Goal: Task Accomplishment & Management: Use online tool/utility

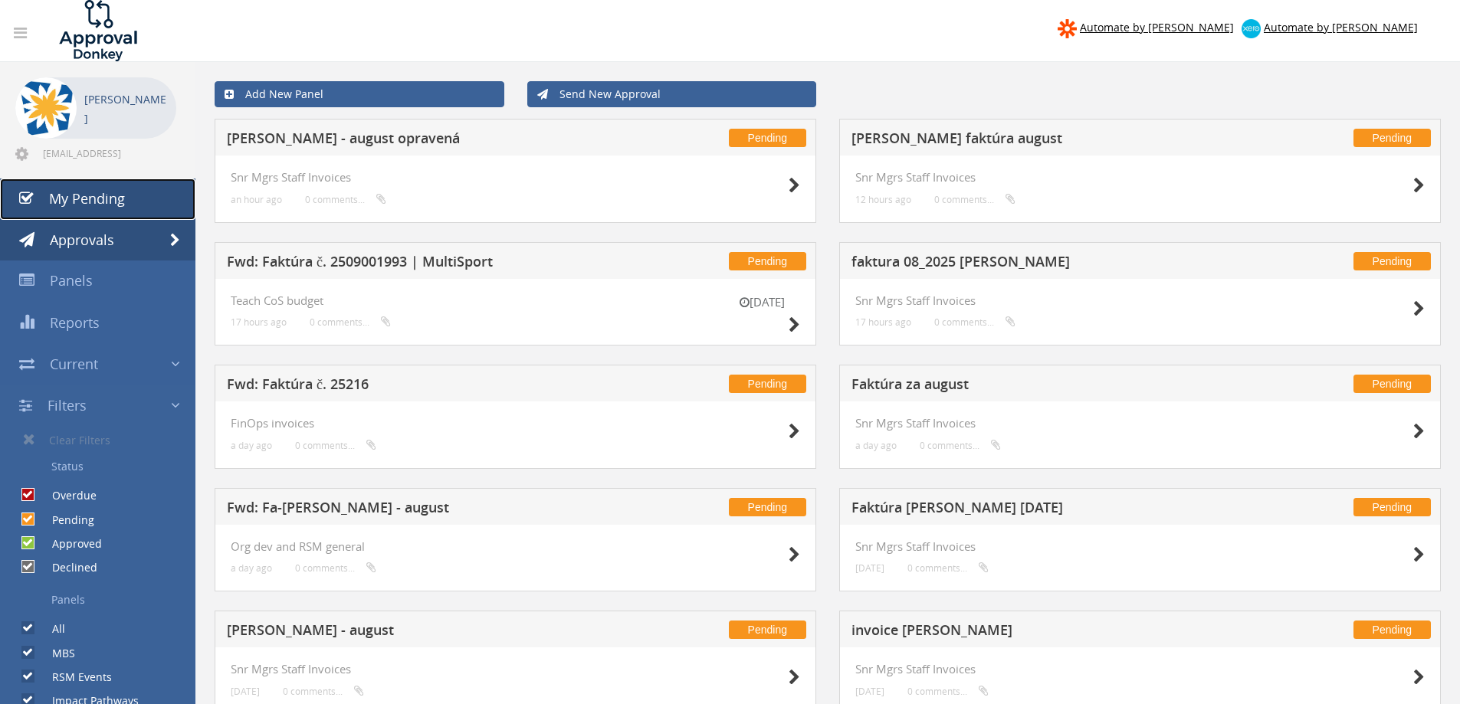
click at [89, 201] on span "My Pending" at bounding box center [87, 198] width 76 height 18
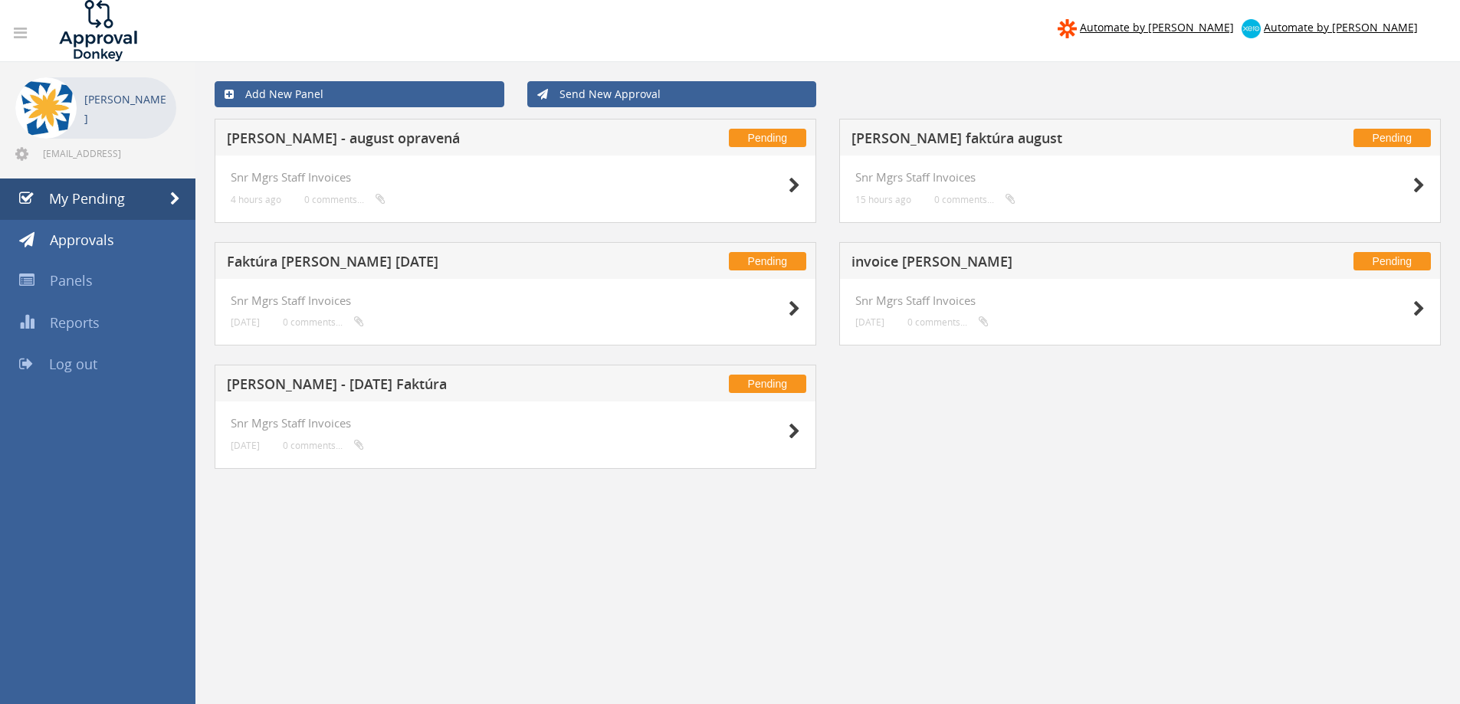
click at [341, 258] on h5 "Faktúra [PERSON_NAME] [DATE]" at bounding box center [429, 263] width 404 height 19
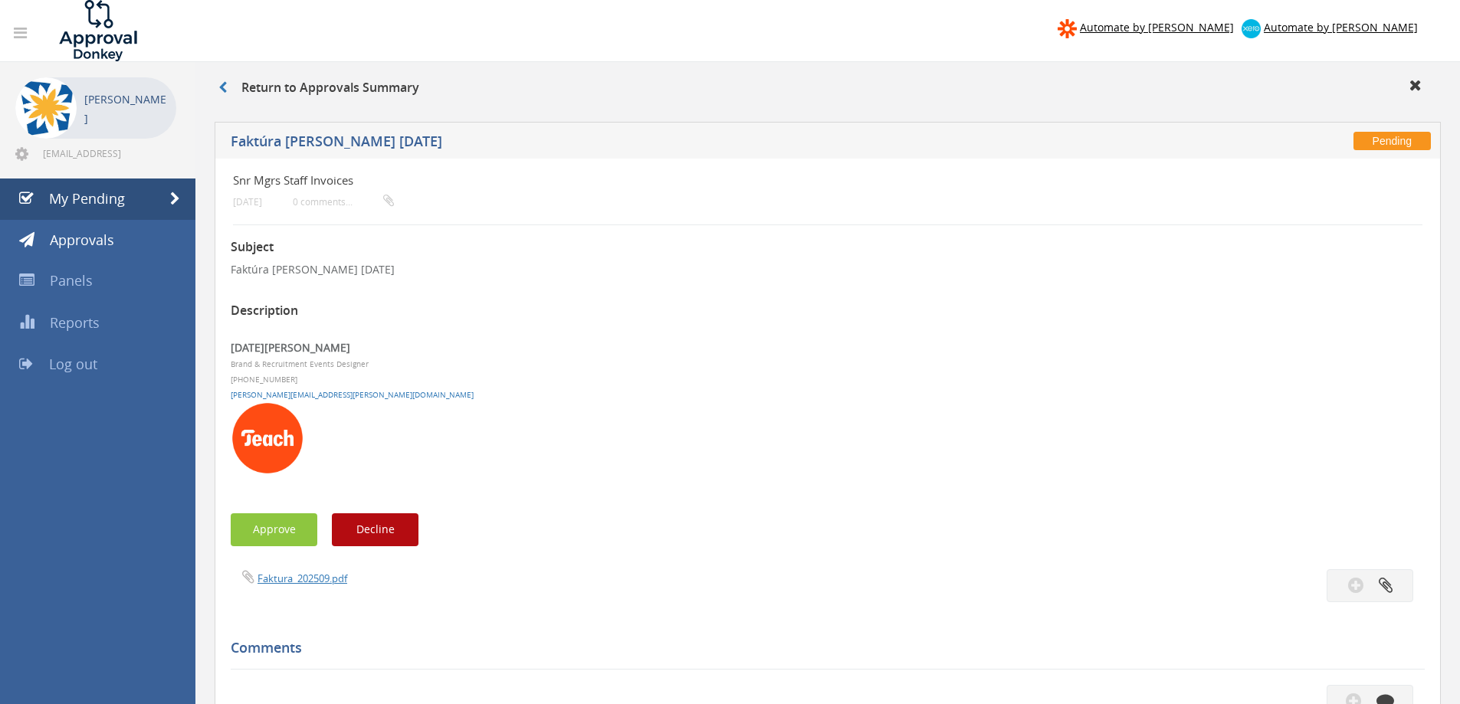
click at [320, 570] on div "Faktura_202509.pdf" at bounding box center [523, 577] width 609 height 17
click at [322, 579] on link "Faktura_202509.pdf" at bounding box center [303, 579] width 90 height 14
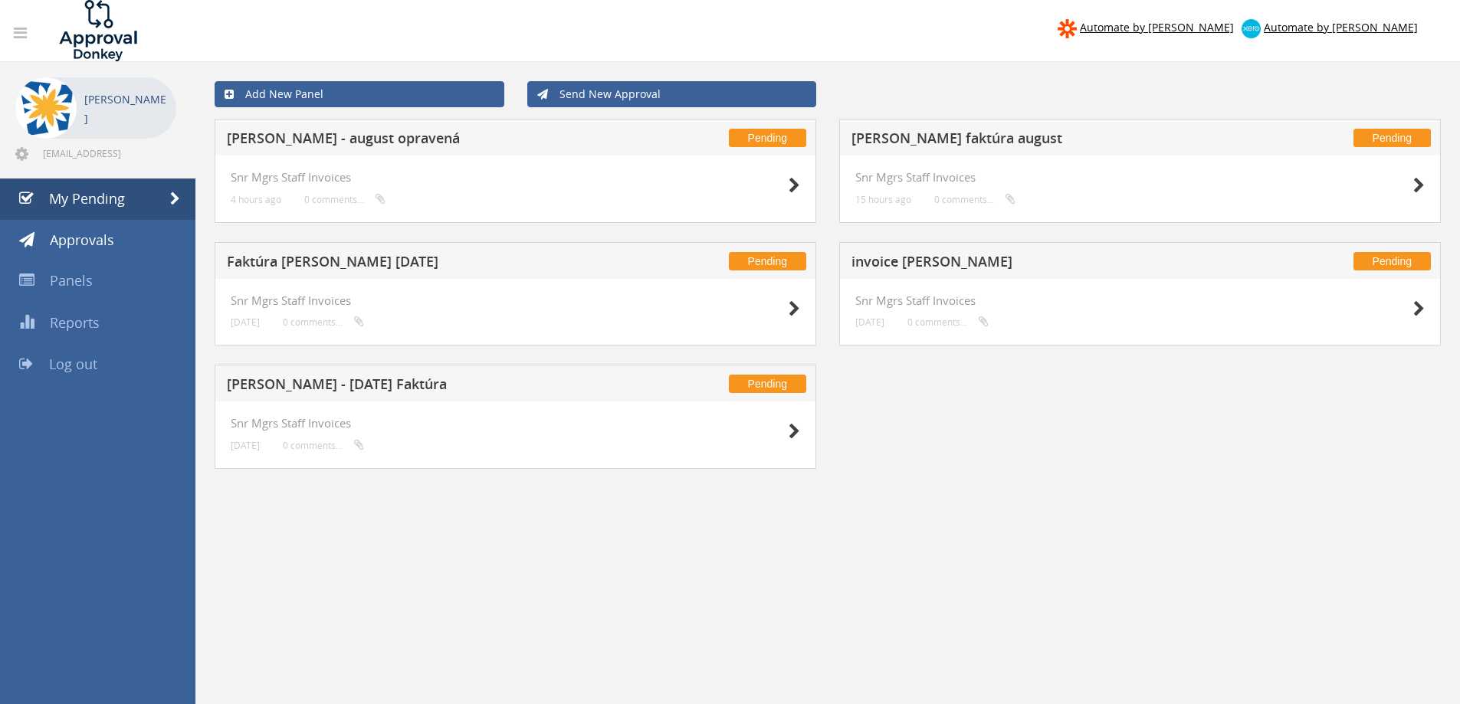
click at [380, 256] on h5 "Faktúra [PERSON_NAME] [DATE]" at bounding box center [429, 263] width 404 height 19
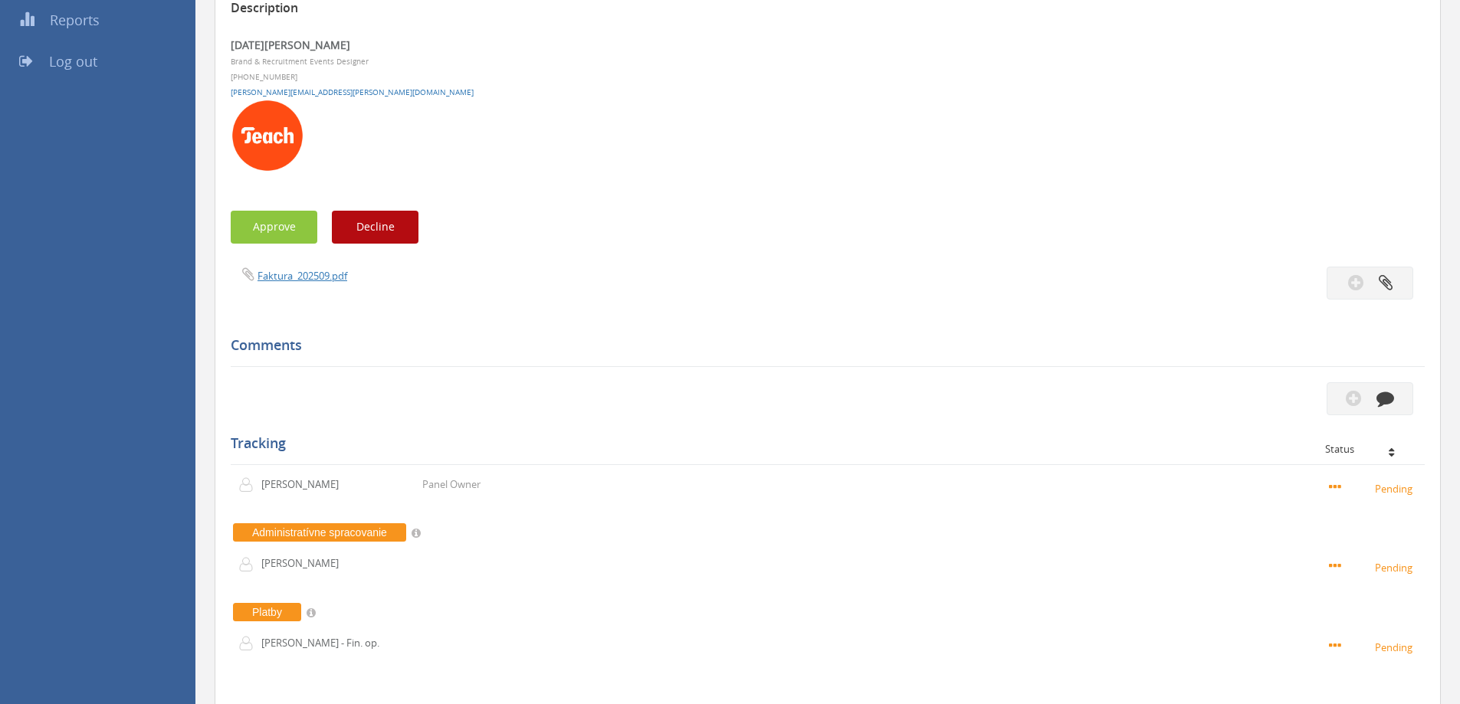
scroll to position [305, 0]
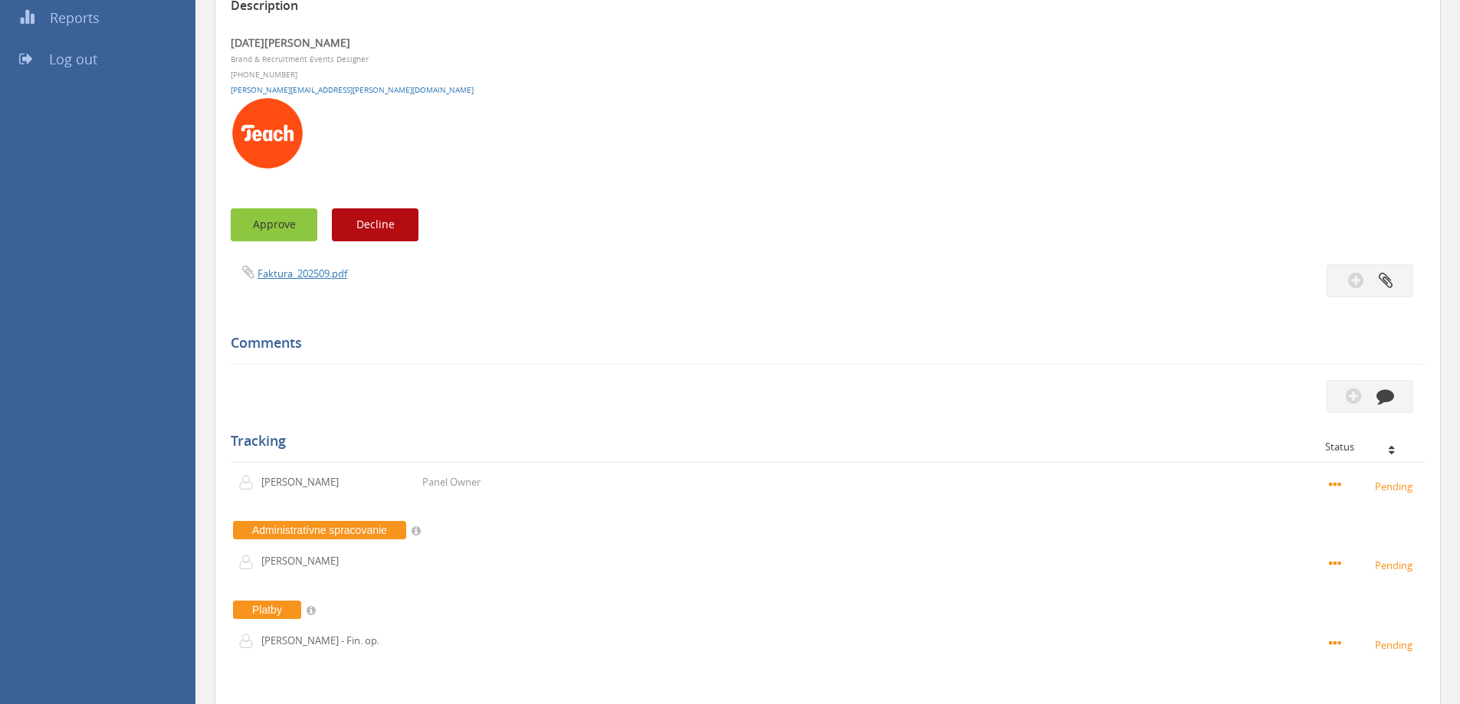
click at [261, 215] on button "Approve" at bounding box center [274, 224] width 87 height 33
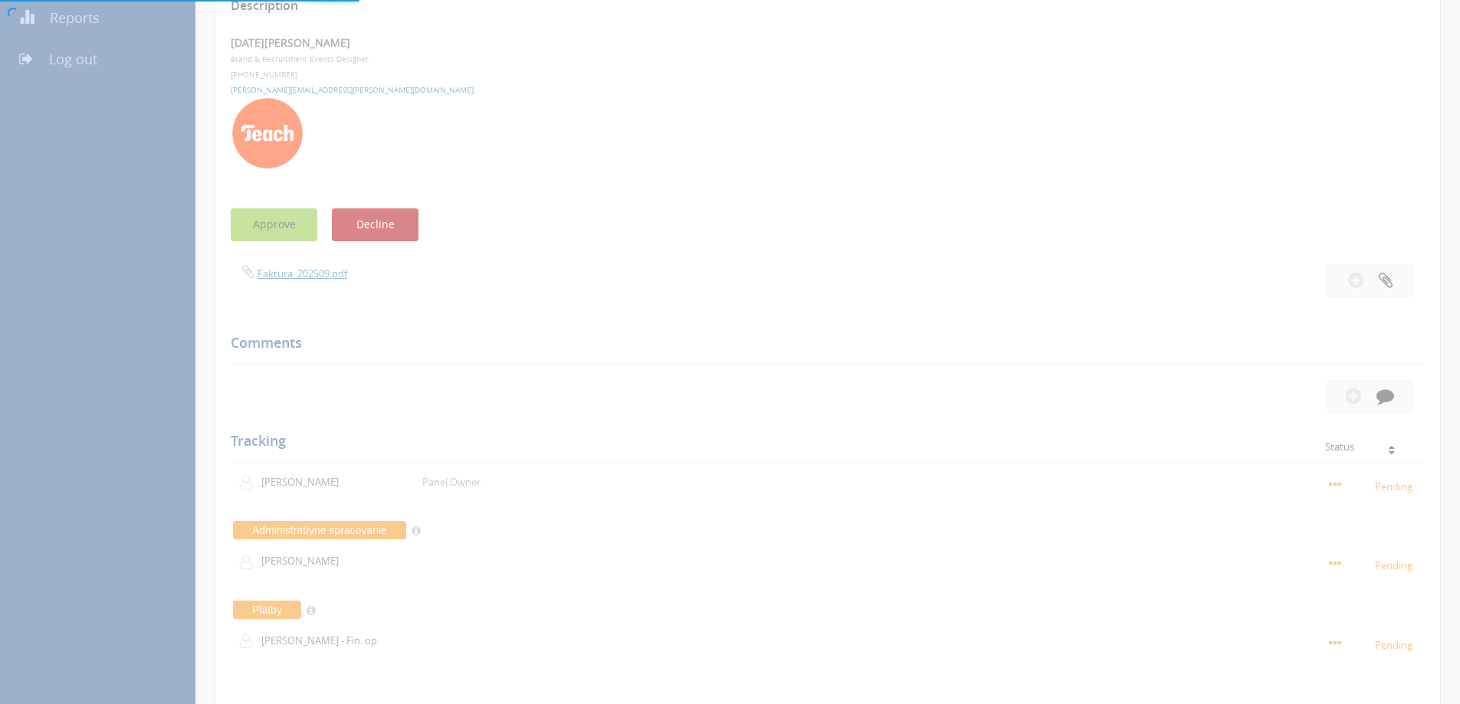
scroll to position [62, 0]
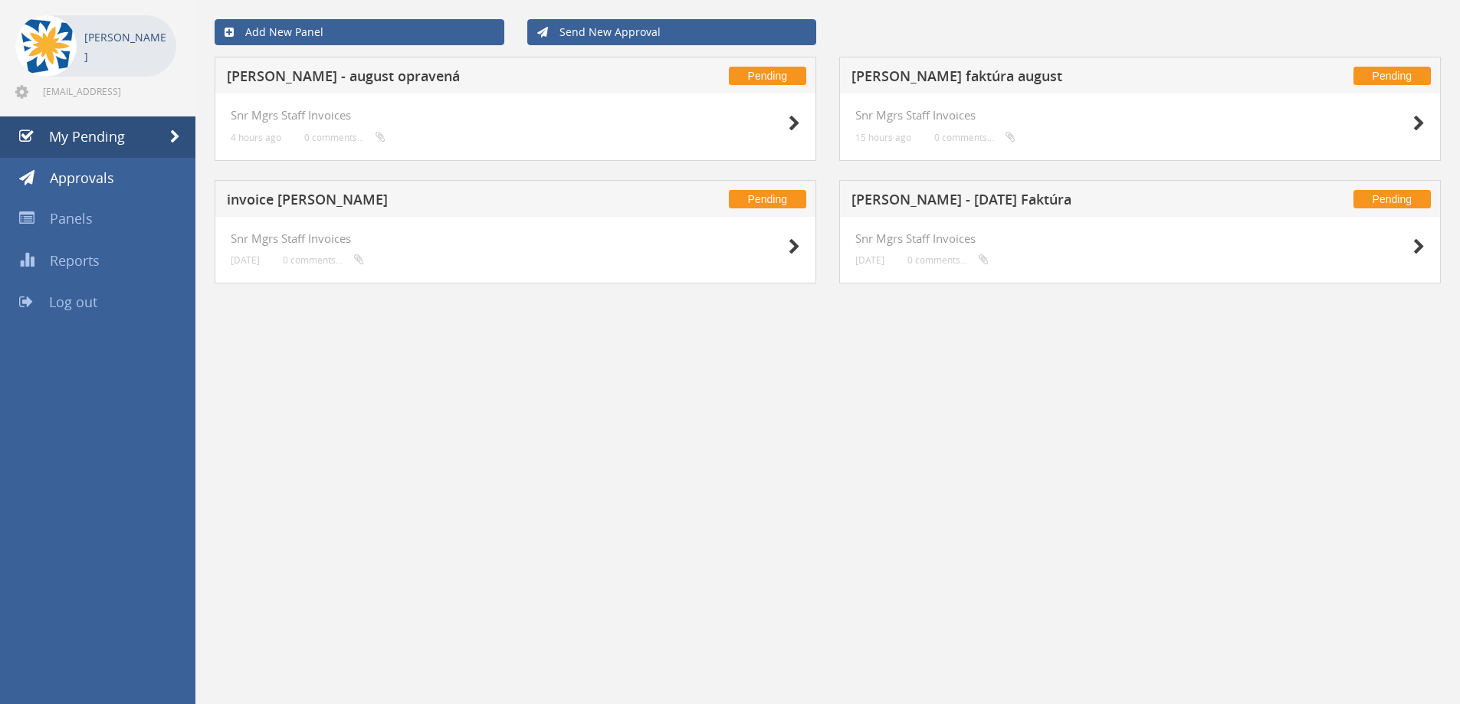
click at [378, 74] on h5 "[PERSON_NAME] - august opravená" at bounding box center [429, 78] width 404 height 19
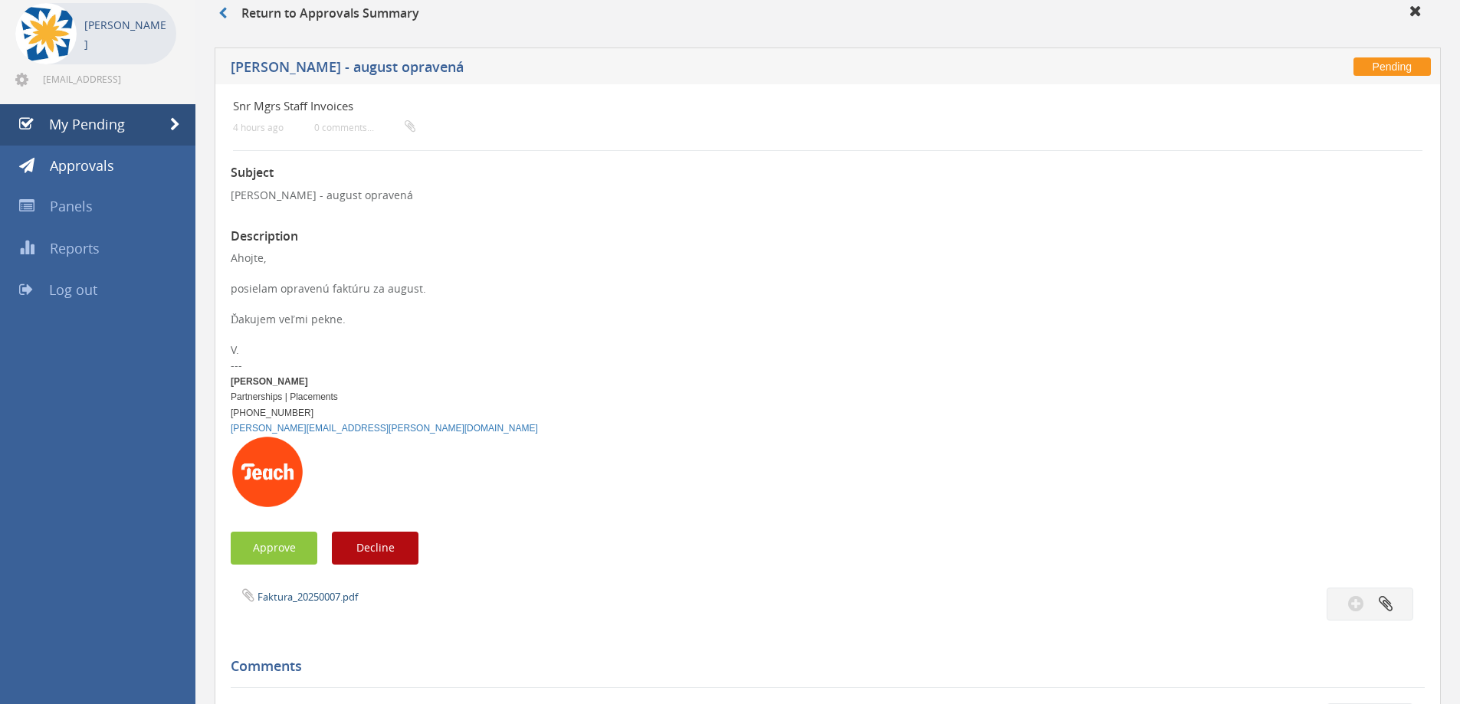
scroll to position [75, 0]
click at [274, 595] on link "Faktura_20250007.pdf" at bounding box center [308, 596] width 100 height 14
